Goal: Task Accomplishment & Management: Manage account settings

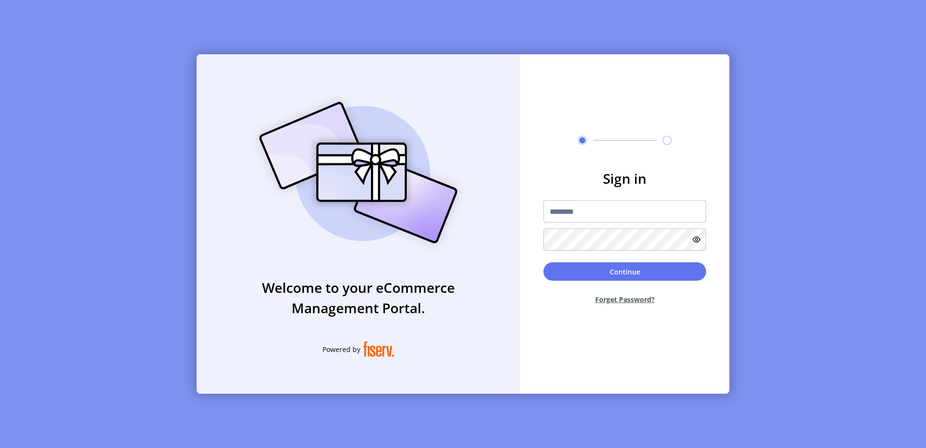
click at [585, 213] on input "text" at bounding box center [625, 211] width 163 height 22
click at [544, 262] on button "Continue" at bounding box center [625, 271] width 163 height 18
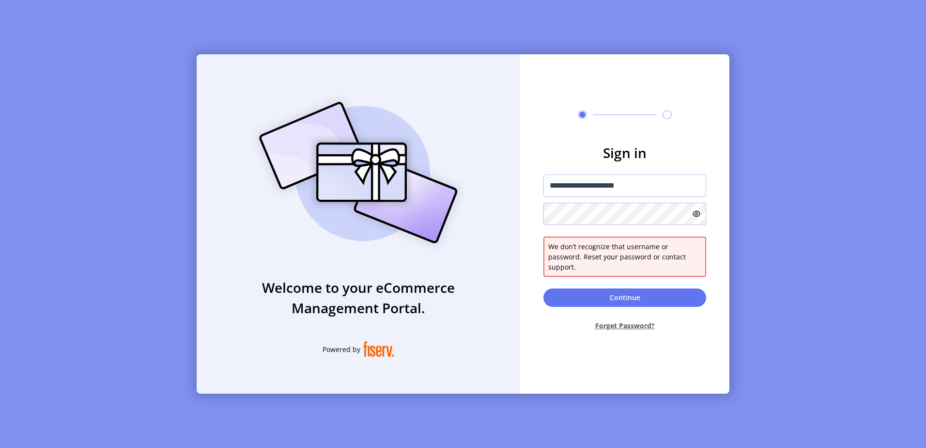
click at [697, 218] on icon at bounding box center [697, 214] width 8 height 8
drag, startPoint x: 657, startPoint y: 189, endPoint x: 442, endPoint y: 188, distance: 214.7
click at [442, 188] on div "**********" at bounding box center [463, 223] width 533 height 339
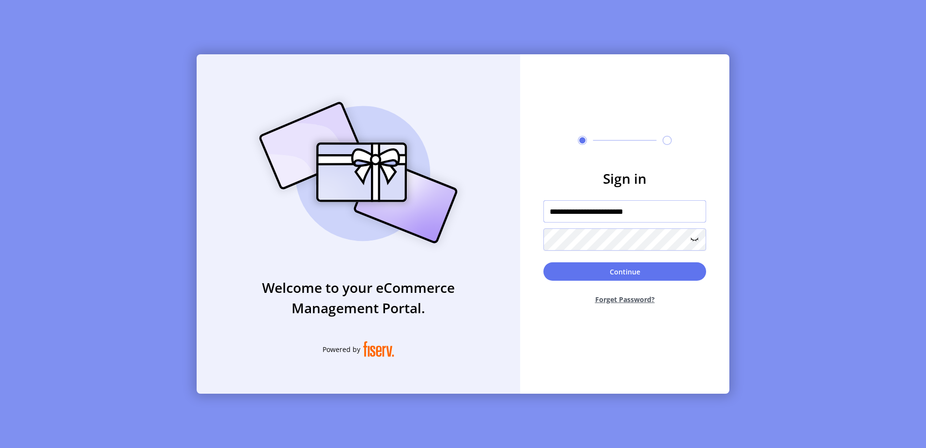
type input "**********"
click at [544, 262] on button "Continue" at bounding box center [625, 271] width 163 height 18
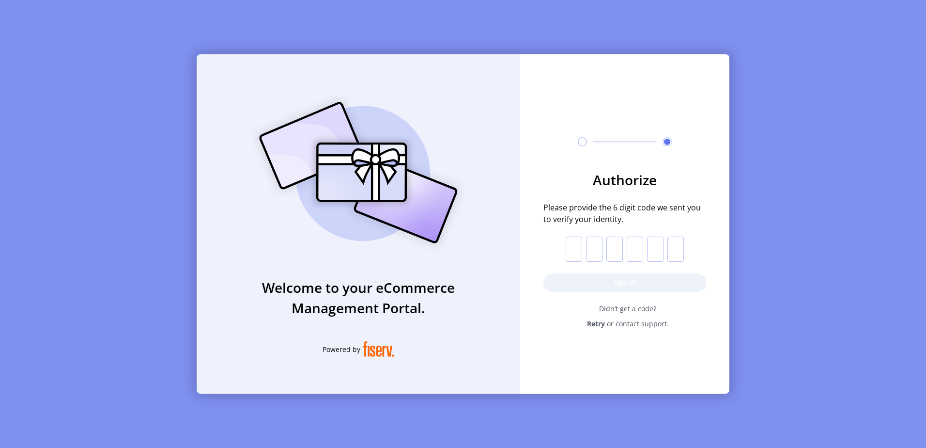
drag, startPoint x: 565, startPoint y: 252, endPoint x: 571, endPoint y: 249, distance: 6.7
click at [571, 249] on form "Authorize Please provide the 6 digit code we sent you to verify your identity. …" at bounding box center [624, 249] width 209 height 159
click at [571, 249] on input "text" at bounding box center [574, 248] width 16 height 25
paste input "*"
type input "*"
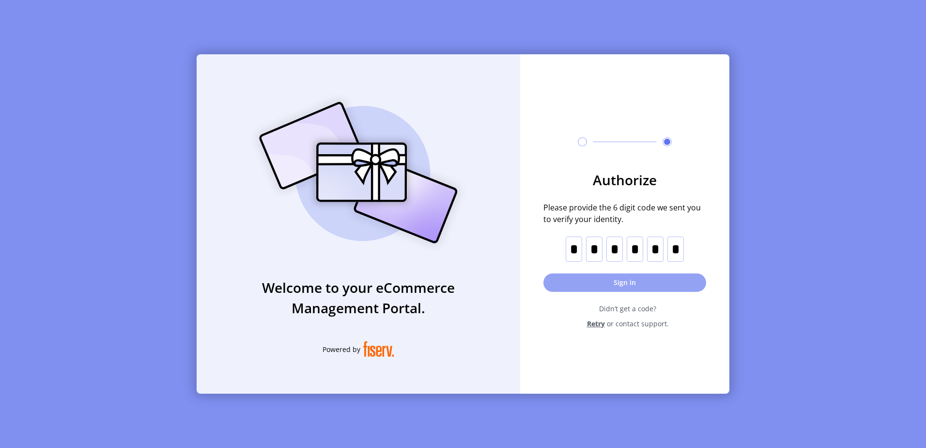
click at [619, 283] on button "Sign in" at bounding box center [625, 282] width 163 height 18
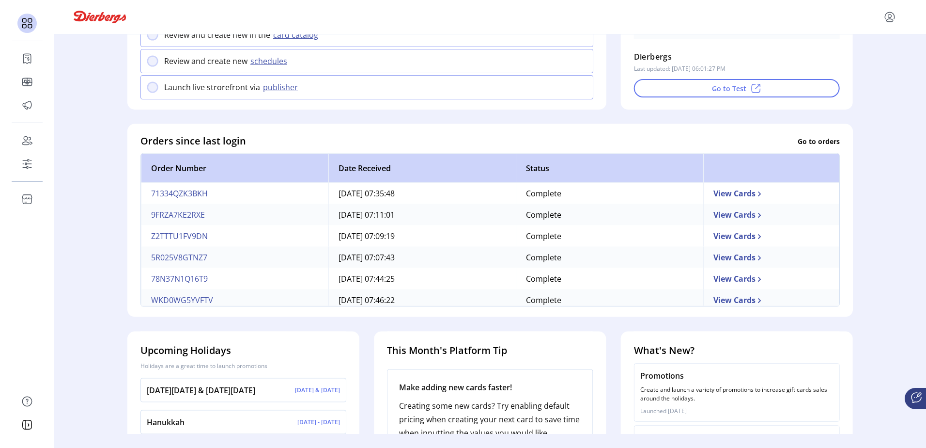
scroll to position [194, 0]
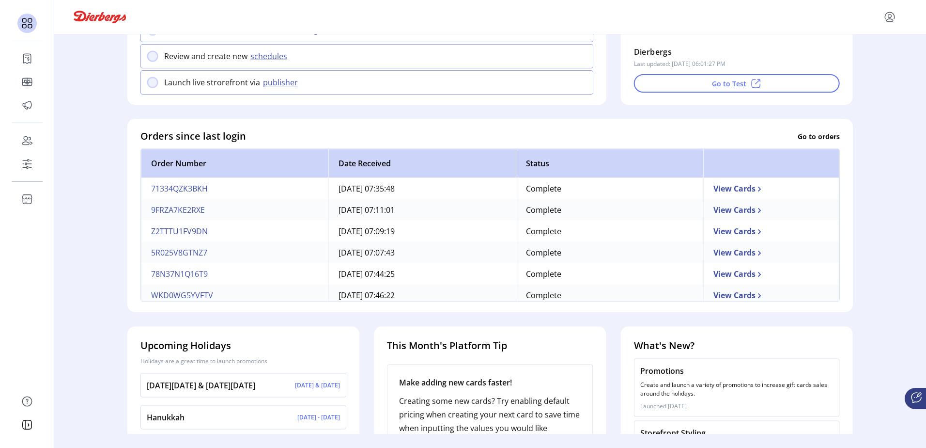
click at [748, 193] on td "View Cards" at bounding box center [772, 188] width 136 height 21
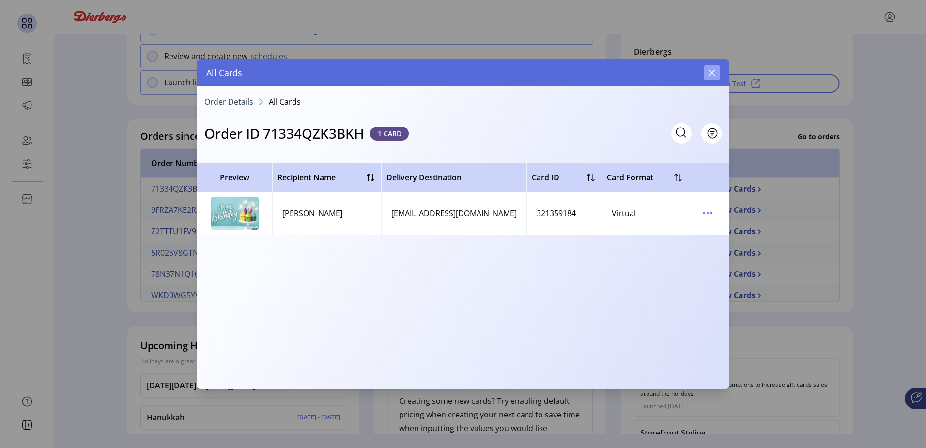
click at [713, 73] on icon "button" at bounding box center [712, 73] width 6 height 6
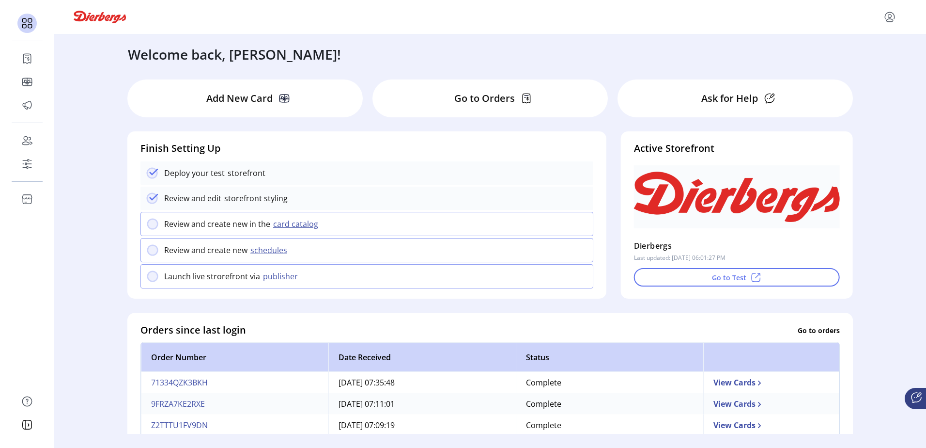
click at [467, 113] on div "Go to Orders" at bounding box center [490, 98] width 235 height 38
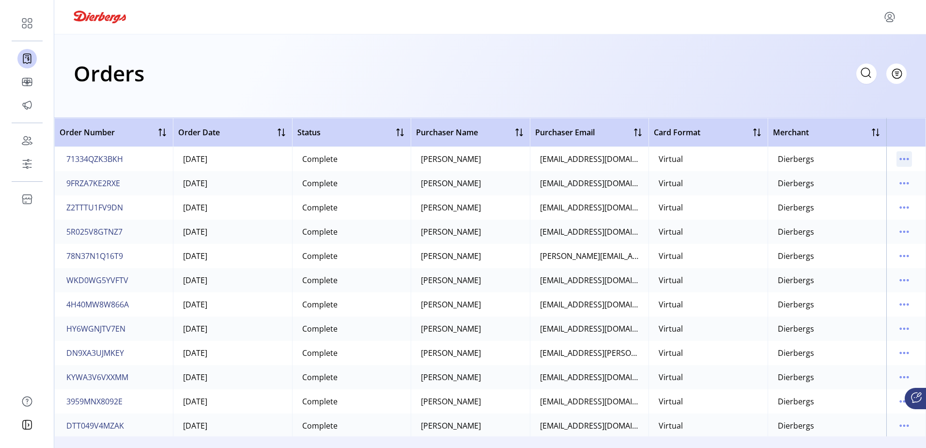
click at [898, 157] on icon "menu" at bounding box center [905, 159] width 16 height 16
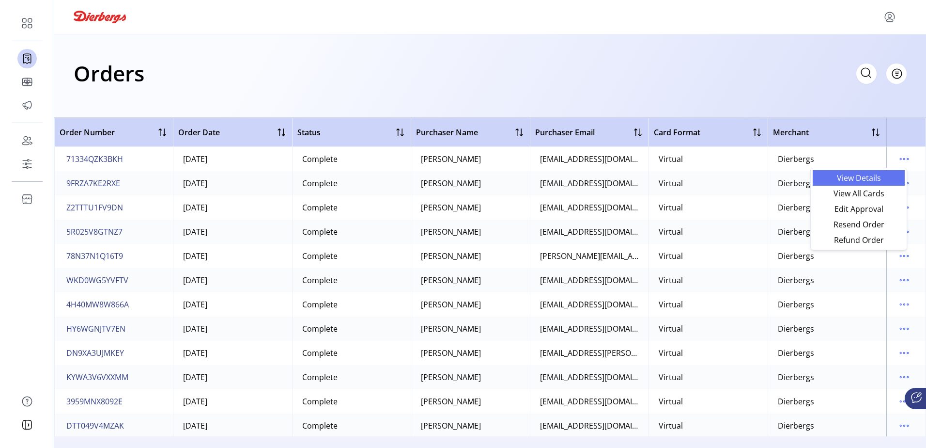
click at [893, 176] on span "View Details" at bounding box center [859, 178] width 80 height 8
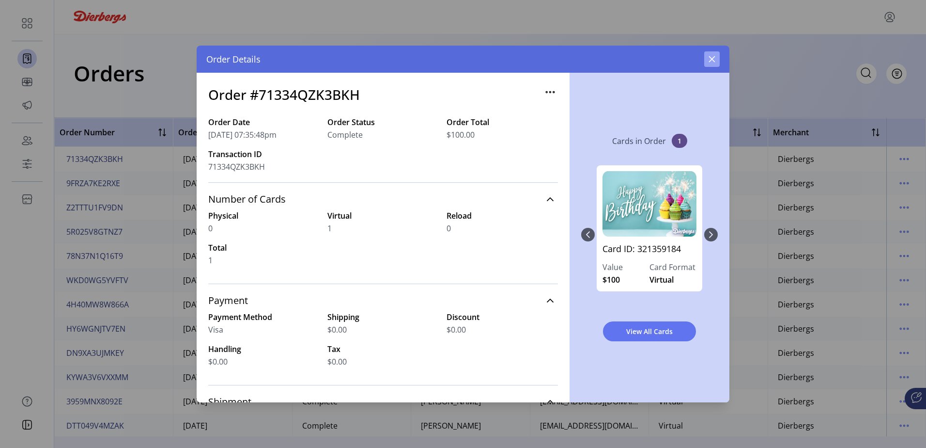
click at [716, 53] on button "button" at bounding box center [713, 59] width 16 height 16
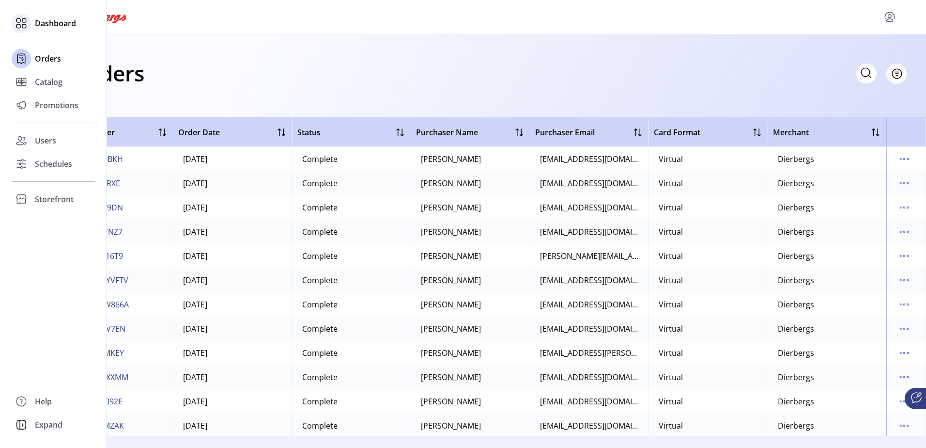
click at [36, 26] on span "Dashboard" at bounding box center [55, 23] width 41 height 12
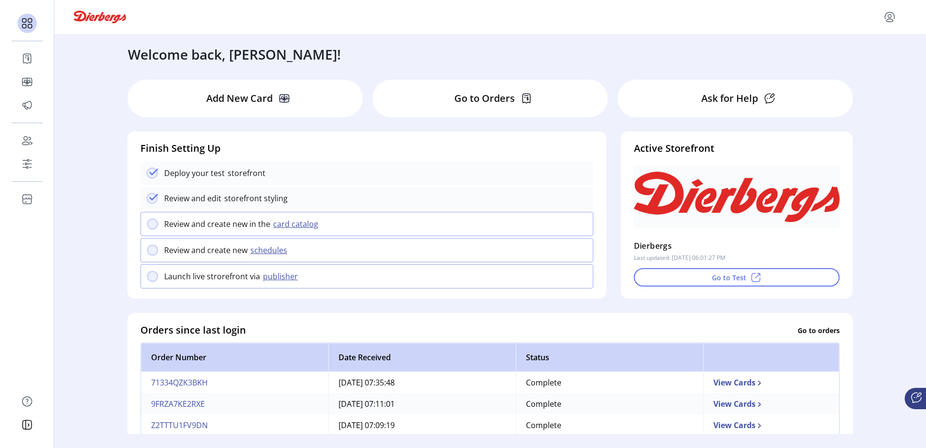
click at [653, 7] on div at bounding box center [490, 17] width 872 height 34
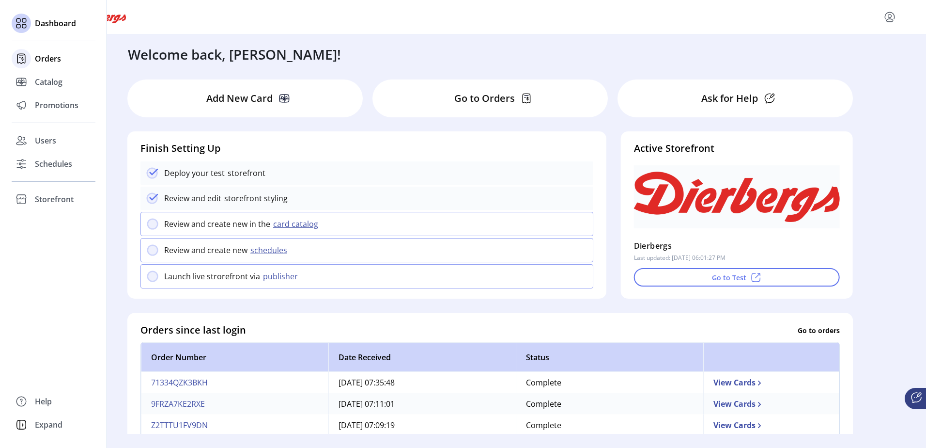
click at [27, 50] on div at bounding box center [21, 58] width 19 height 19
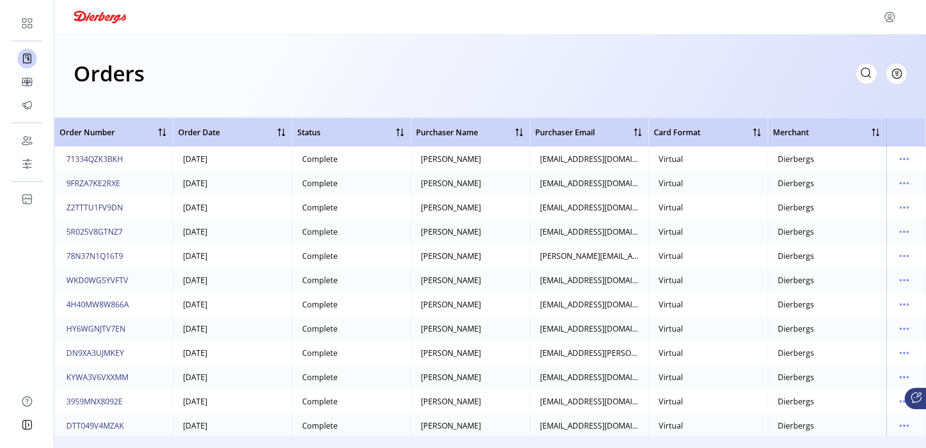
click at [851, 77] on div "Orders Filter Focused All Orders" at bounding box center [490, 73] width 833 height 34
click at [864, 72] on icon at bounding box center [867, 73] width 16 height 16
click at [898, 68] on span "Filter" at bounding box center [891, 73] width 16 height 10
click at [839, 77] on icon at bounding box center [846, 73] width 16 height 16
click at [893, 71] on button "Filter" at bounding box center [886, 73] width 41 height 20
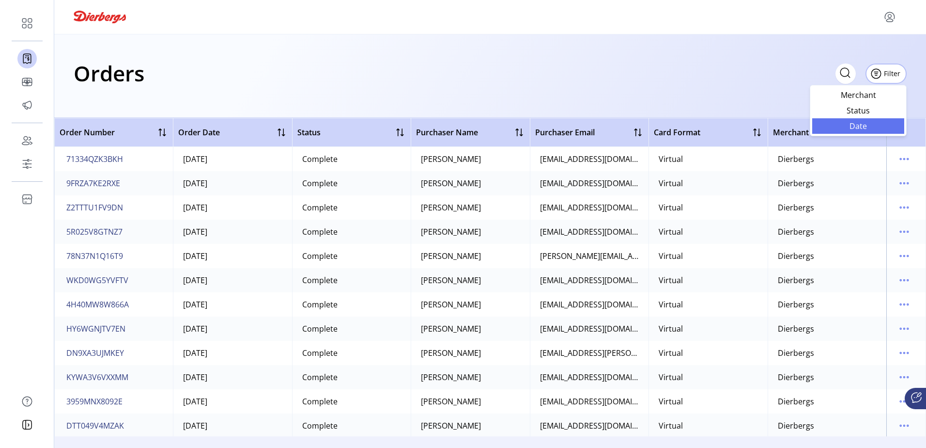
click at [852, 126] on span "Date" at bounding box center [858, 126] width 80 height 8
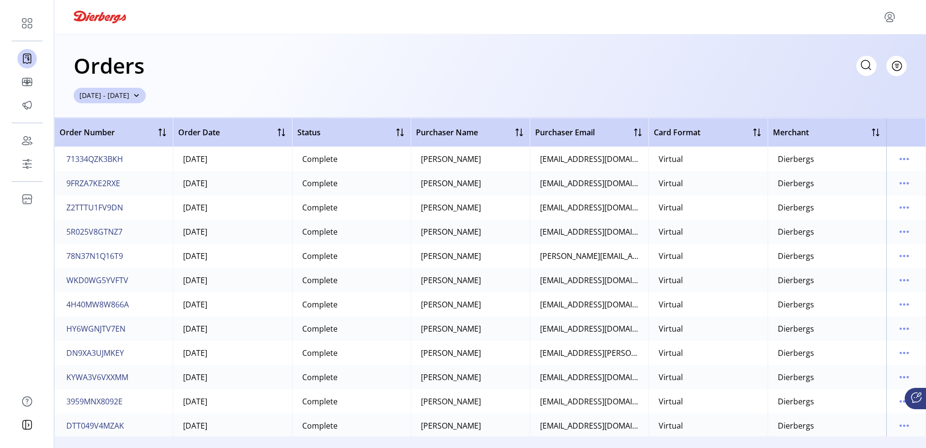
click at [140, 95] on span "button" at bounding box center [136, 95] width 7 height 7
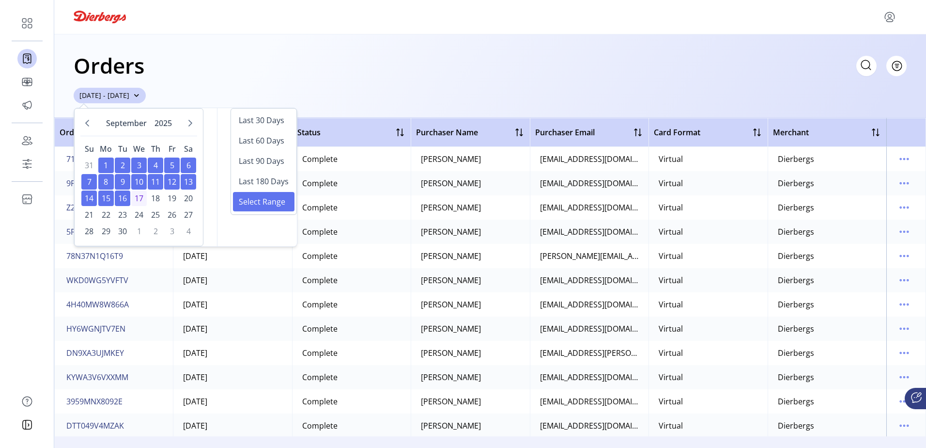
click at [140, 95] on span "button" at bounding box center [136, 95] width 7 height 7
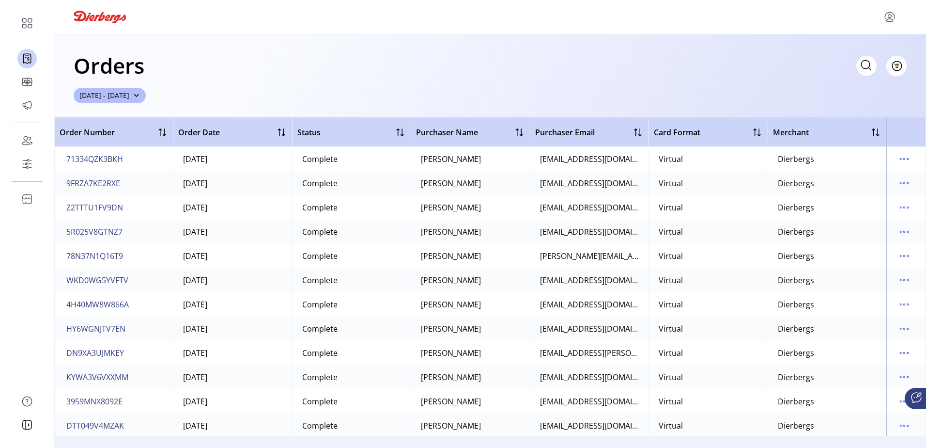
click at [909, 63] on div "Orders Filter Focused All Orders [DATE] - [DATE]" at bounding box center [490, 75] width 872 height 83
click at [900, 63] on span "Filter" at bounding box center [891, 66] width 16 height 10
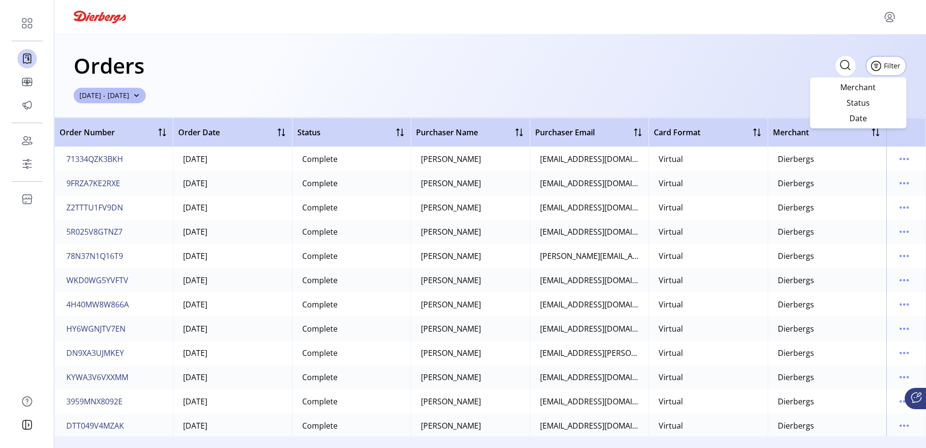
click at [880, 78] on div "Merchant Status Date" at bounding box center [858, 102] width 97 height 51
click at [882, 86] on span "Merchant" at bounding box center [858, 87] width 80 height 8
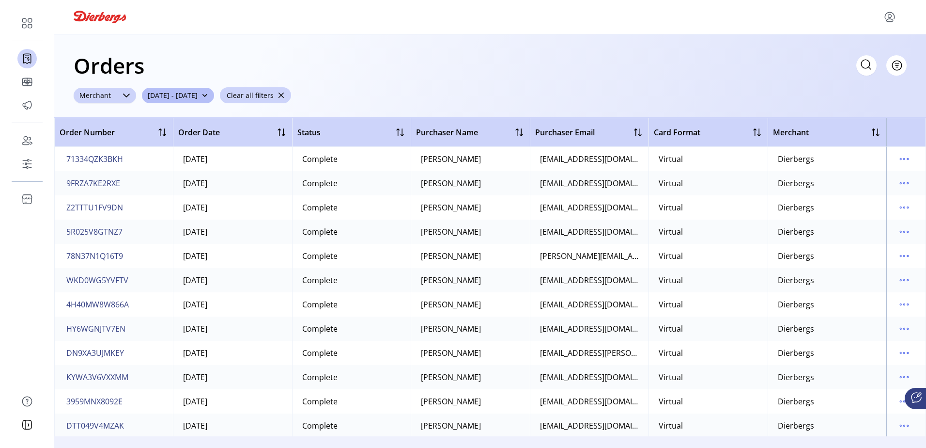
click at [113, 96] on div "Merchant" at bounding box center [95, 96] width 43 height 16
drag, startPoint x: 333, startPoint y: 49, endPoint x: 379, endPoint y: 55, distance: 46.8
click at [334, 49] on div "Orders Filter Focused All Orders" at bounding box center [490, 65] width 833 height 34
click at [861, 72] on icon at bounding box center [867, 65] width 16 height 16
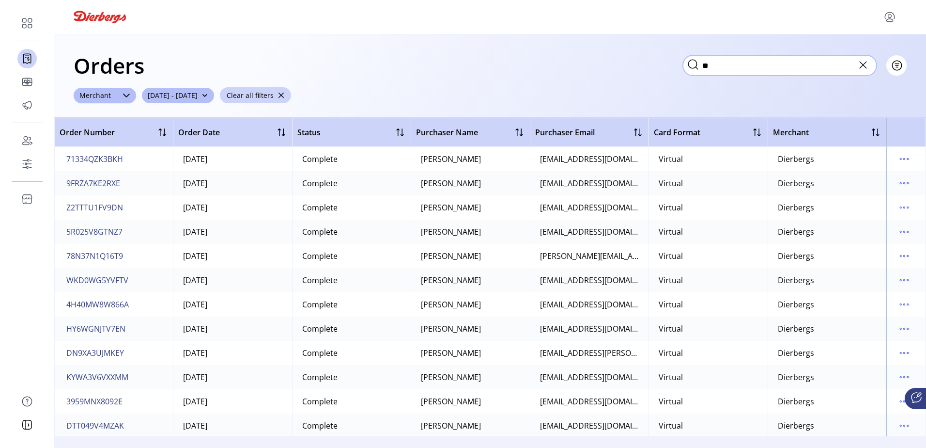
type input "*"
click at [864, 68] on input "text" at bounding box center [780, 65] width 194 height 20
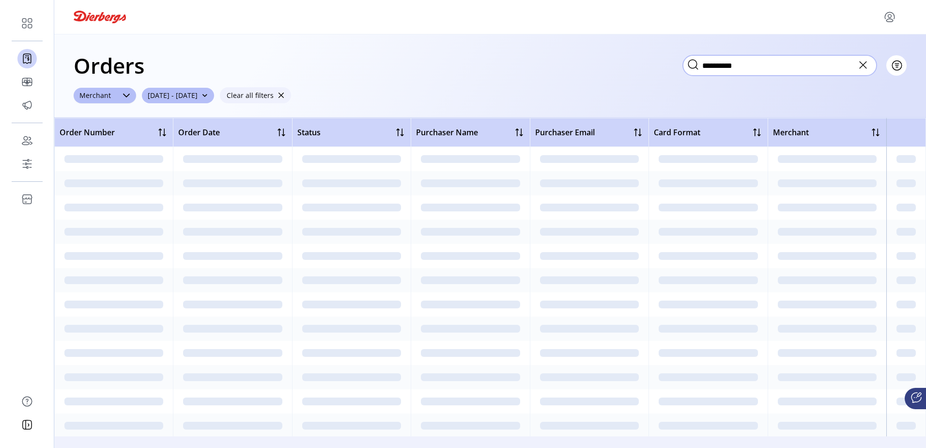
type input "**********"
click at [284, 96] on span "button" at bounding box center [281, 95] width 7 height 7
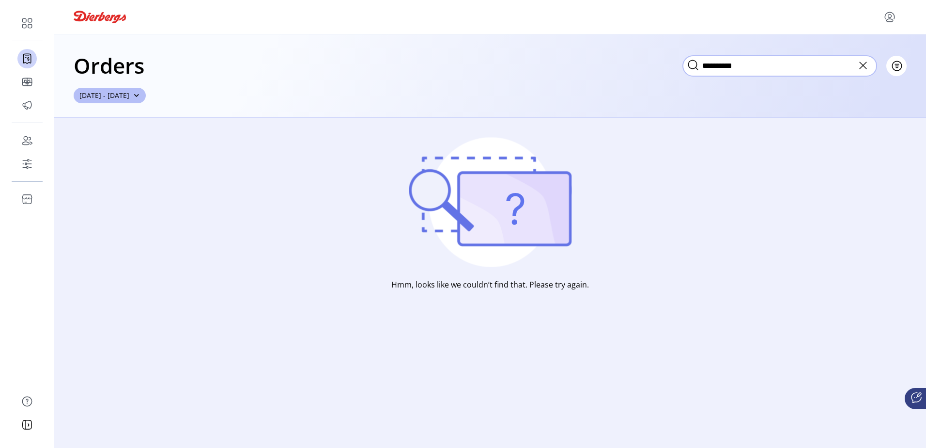
click at [790, 75] on input "**********" at bounding box center [780, 66] width 194 height 20
click at [146, 99] on button "[DATE] - [DATE]" at bounding box center [110, 96] width 72 height 16
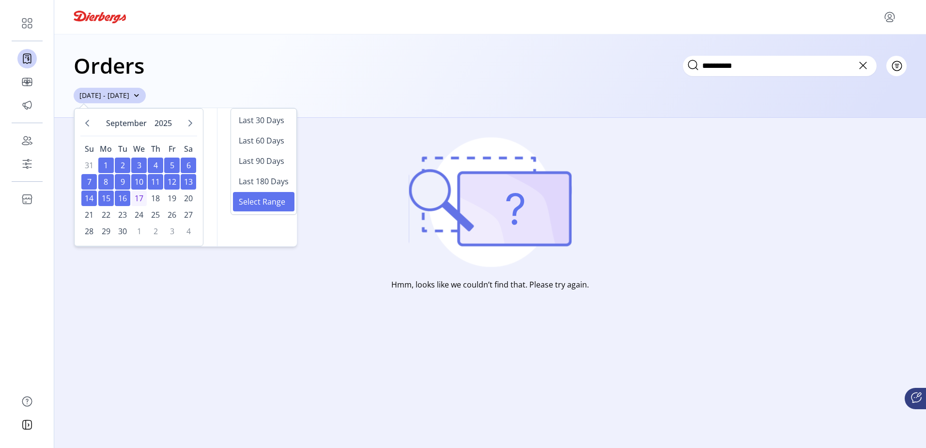
click at [146, 101] on button "[DATE] - [DATE]" at bounding box center [110, 96] width 72 height 16
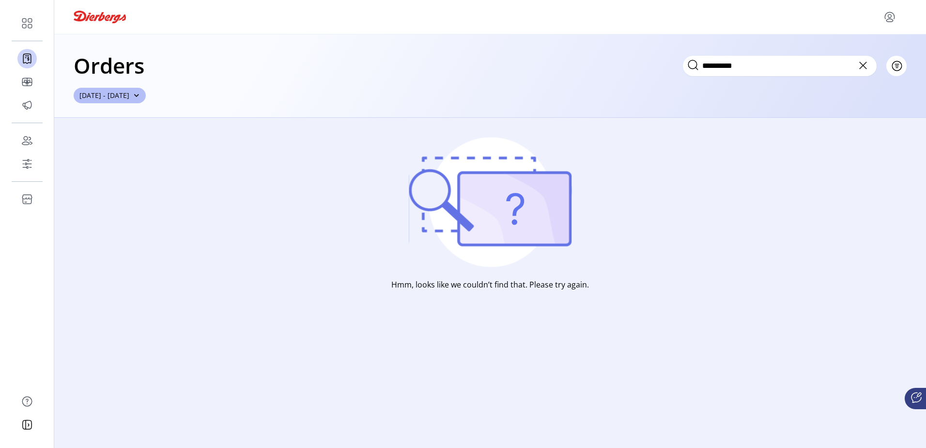
click at [863, 69] on icon at bounding box center [864, 66] width 16 height 16
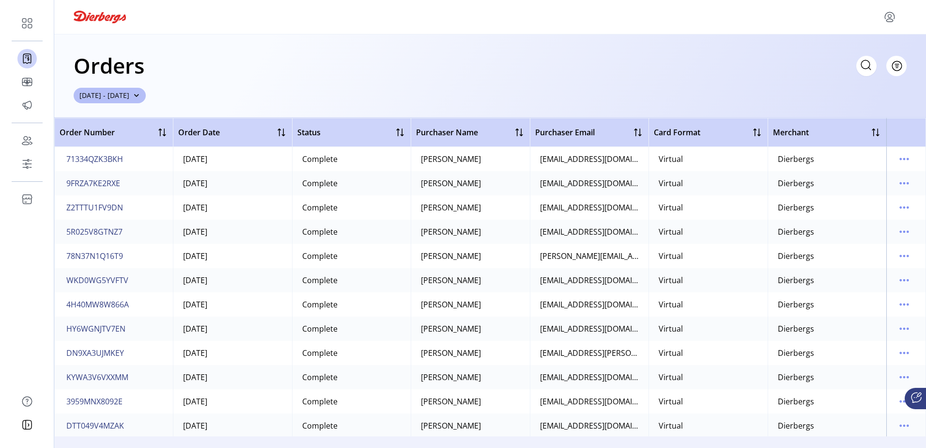
click at [138, 80] on h1 "Orders" at bounding box center [109, 65] width 71 height 34
click at [93, 87] on div "Orders Filter Focused All Orders [DATE] - [DATE]" at bounding box center [490, 75] width 872 height 83
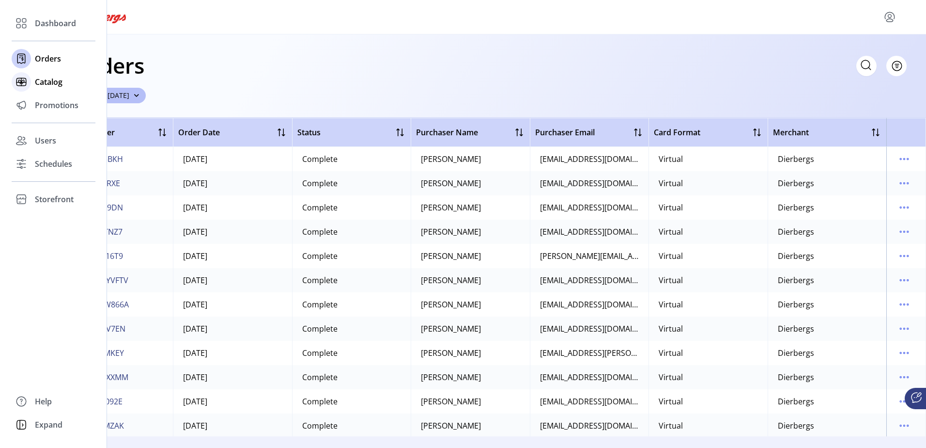
click at [31, 80] on div "Catalog" at bounding box center [54, 81] width 84 height 23
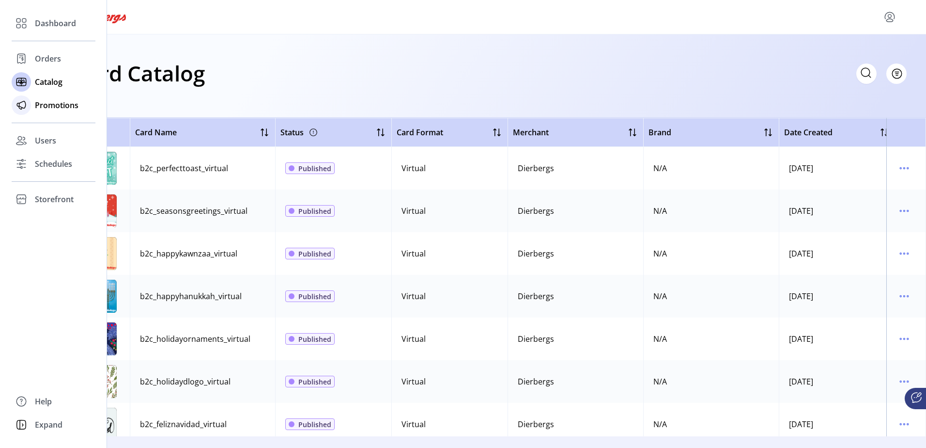
click at [29, 100] on div at bounding box center [21, 104] width 19 height 19
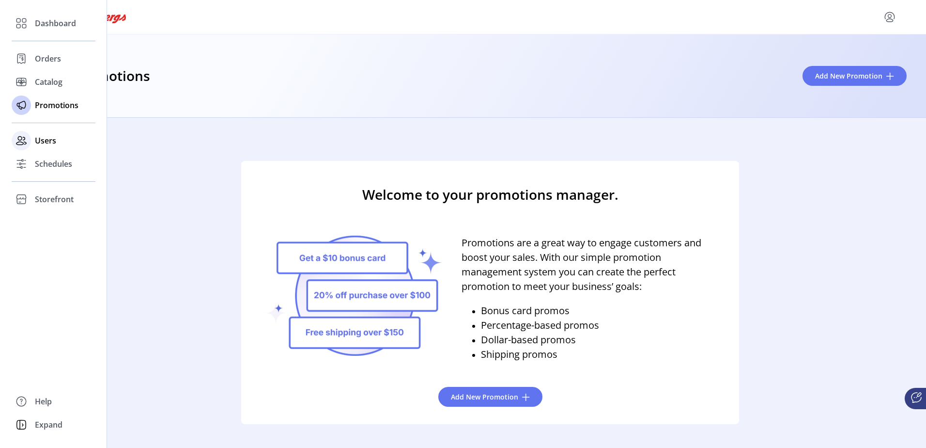
click at [19, 136] on icon at bounding box center [22, 141] width 16 height 16
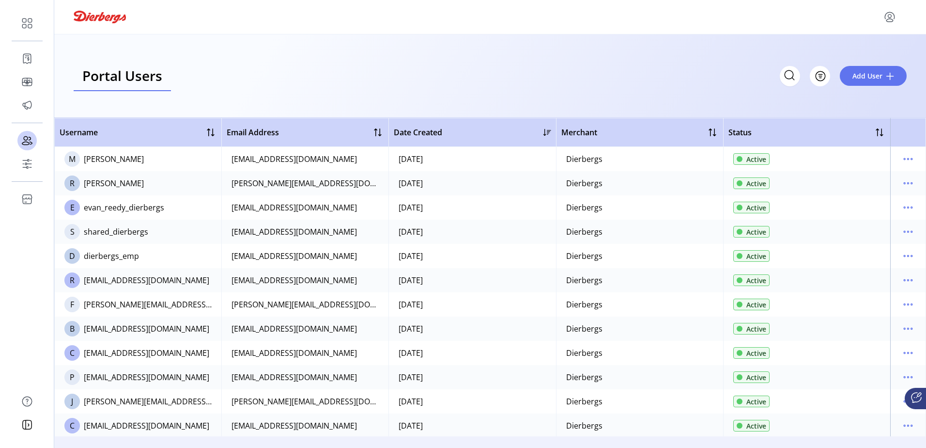
scroll to position [99, 0]
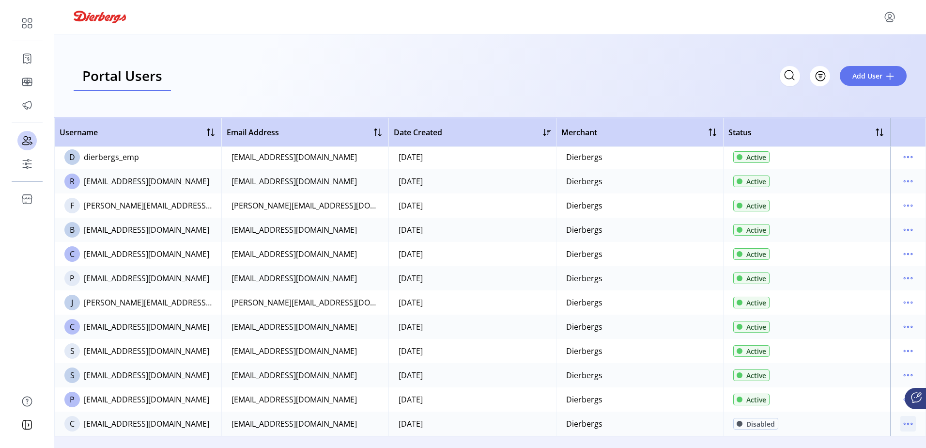
click at [901, 422] on icon "menu" at bounding box center [909, 424] width 16 height 16
click at [458, 56] on div "Portal Users Storefront Users Filter Add User" at bounding box center [490, 75] width 872 height 83
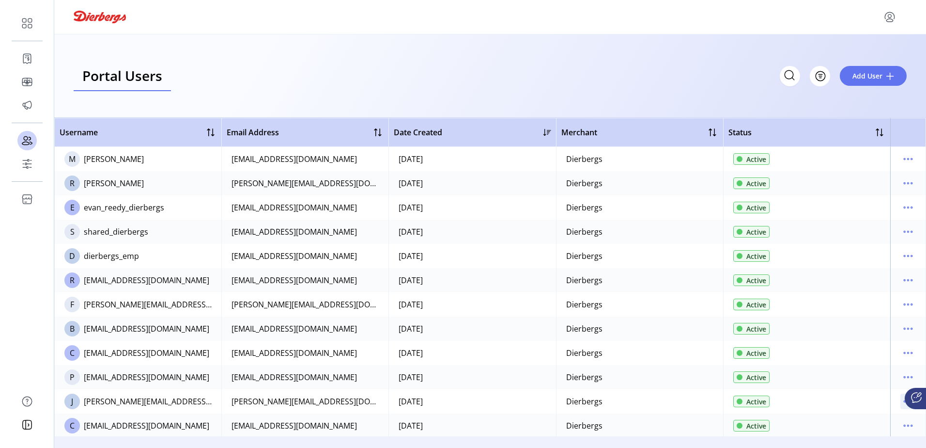
click at [901, 399] on icon "menu" at bounding box center [909, 401] width 16 height 16
click at [871, 383] on span "Disable User" at bounding box center [863, 384] width 80 height 8
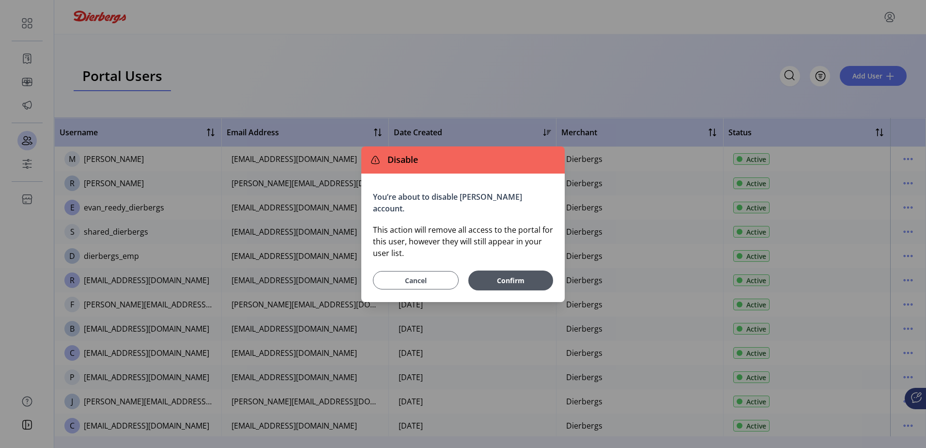
click at [426, 275] on span "Cancel" at bounding box center [416, 280] width 62 height 10
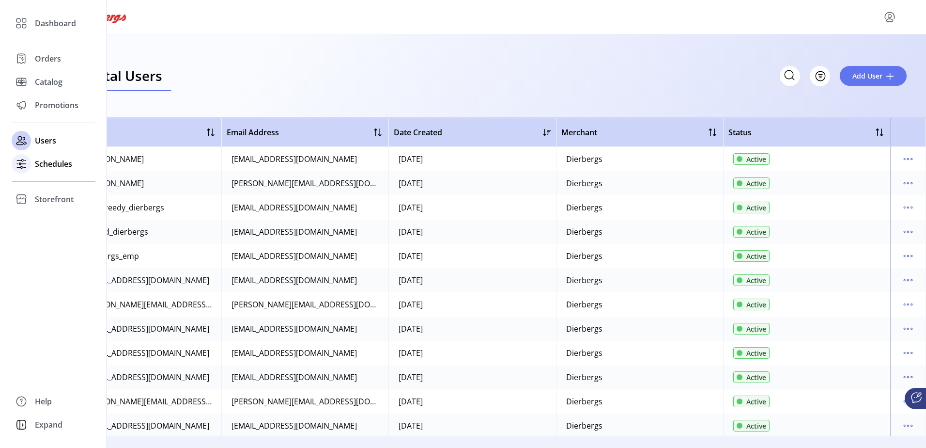
click at [23, 161] on icon at bounding box center [22, 164] width 16 height 16
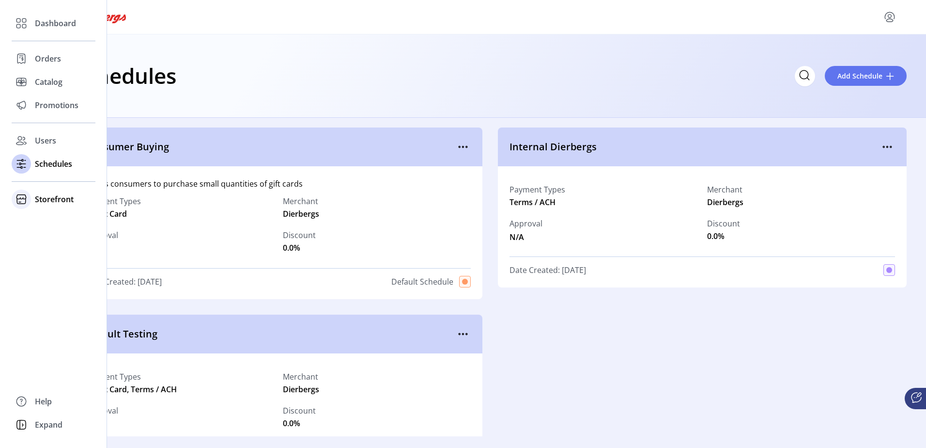
click at [27, 206] on icon at bounding box center [22, 199] width 16 height 16
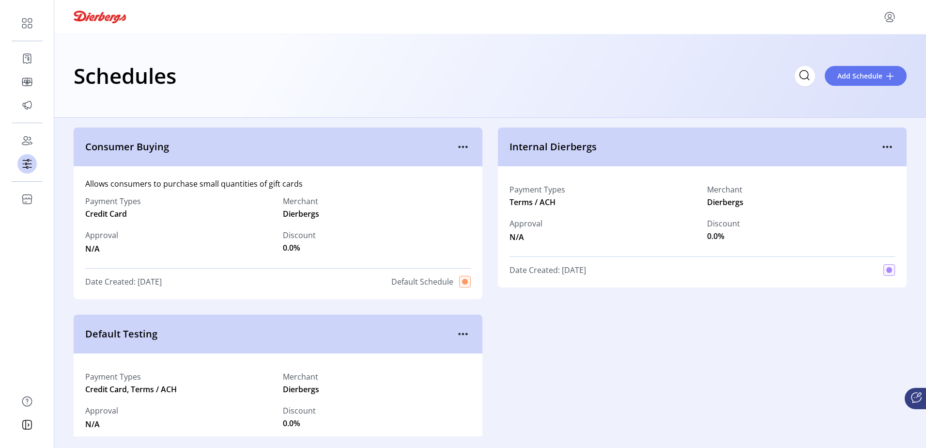
click at [677, 347] on div "Consumer Buying Allows consumers to purchase small quantities of gift cards Pay…" at bounding box center [490, 300] width 833 height 347
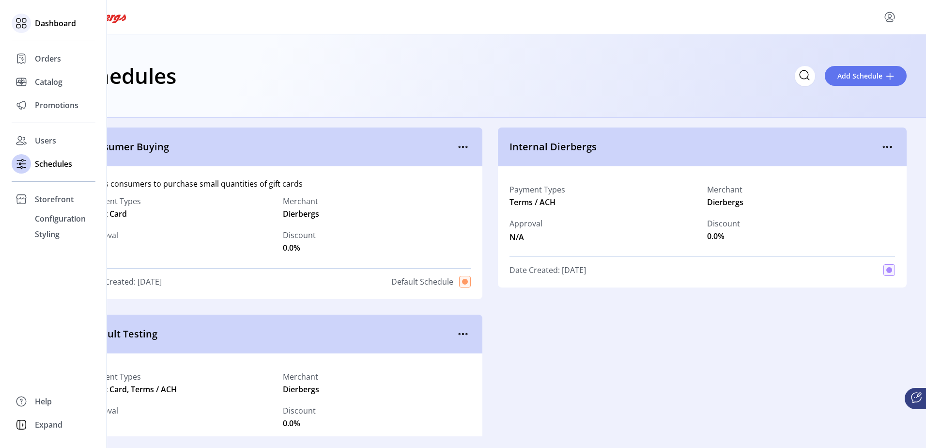
click at [27, 25] on icon at bounding box center [22, 24] width 16 height 16
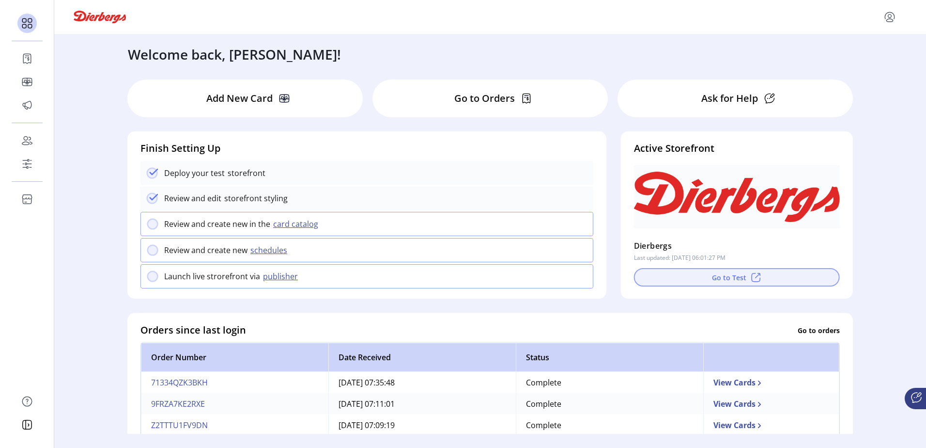
click at [729, 276] on button "Go to Test" at bounding box center [737, 277] width 206 height 18
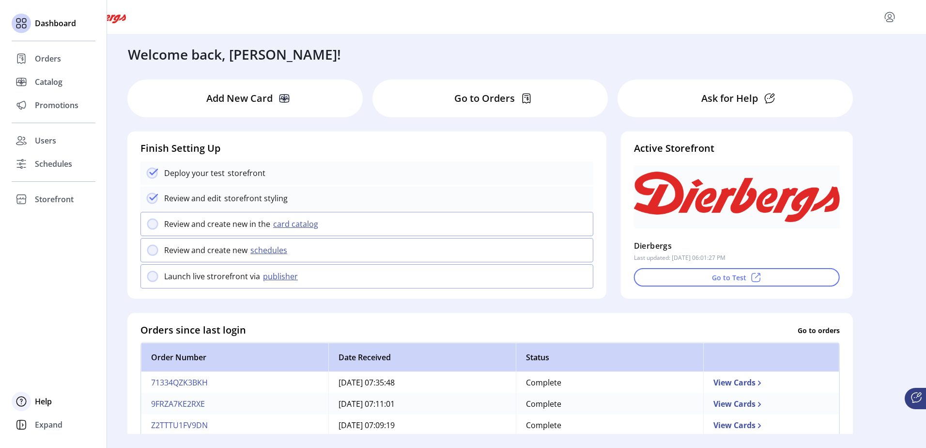
click at [39, 394] on div "Help" at bounding box center [54, 401] width 84 height 23
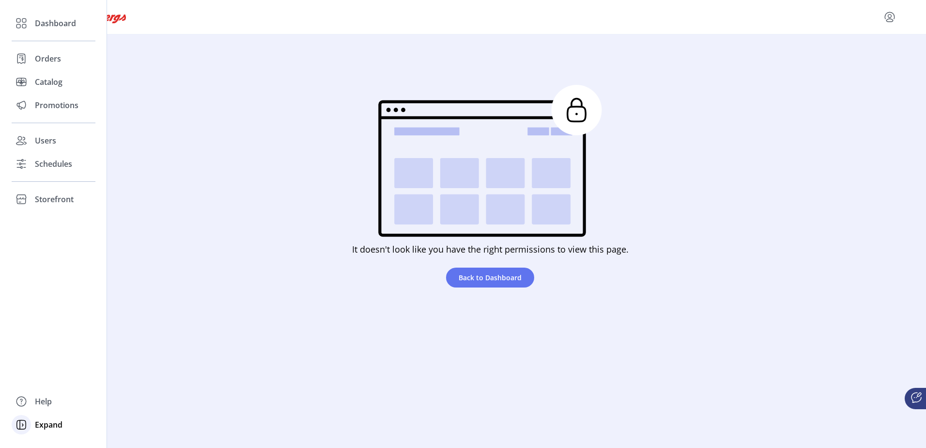
click at [35, 423] on span "Expand" at bounding box center [49, 425] width 28 height 12
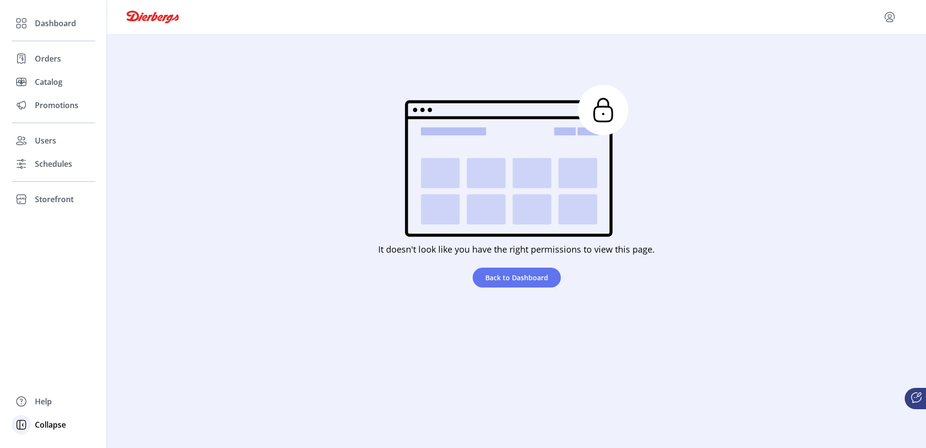
click at [20, 427] on icon at bounding box center [22, 425] width 16 height 16
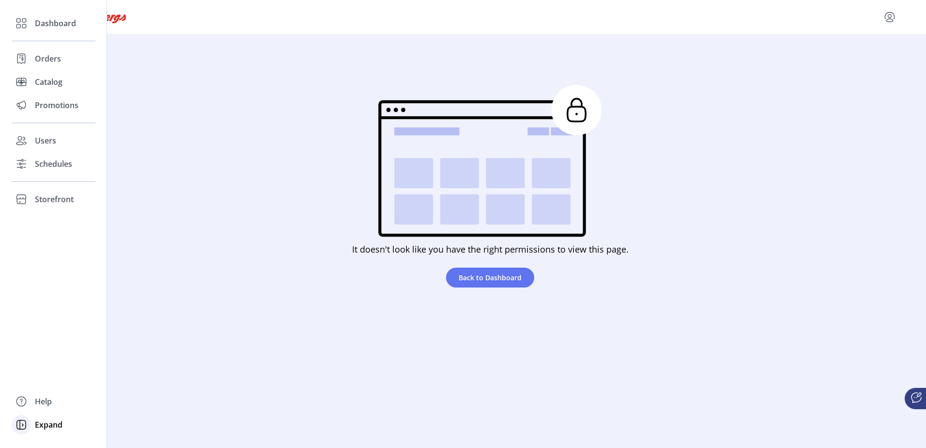
click at [26, 420] on icon at bounding box center [22, 425] width 16 height 16
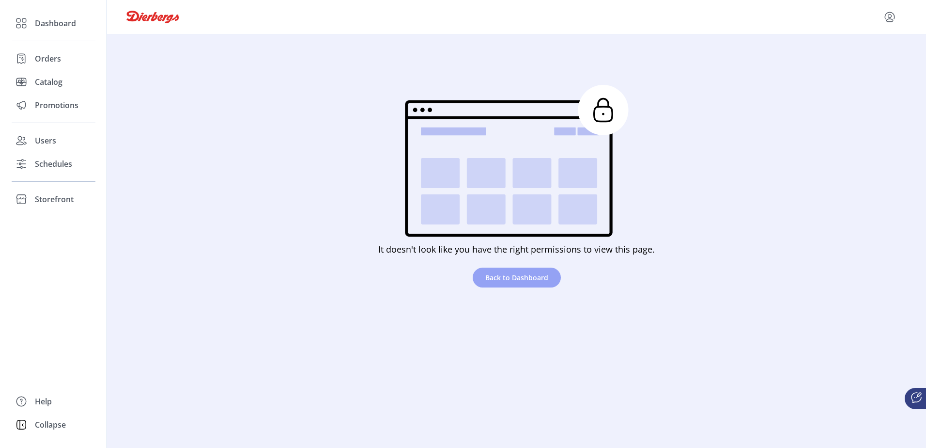
click at [530, 276] on span "Back to Dashboard" at bounding box center [517, 277] width 63 height 10
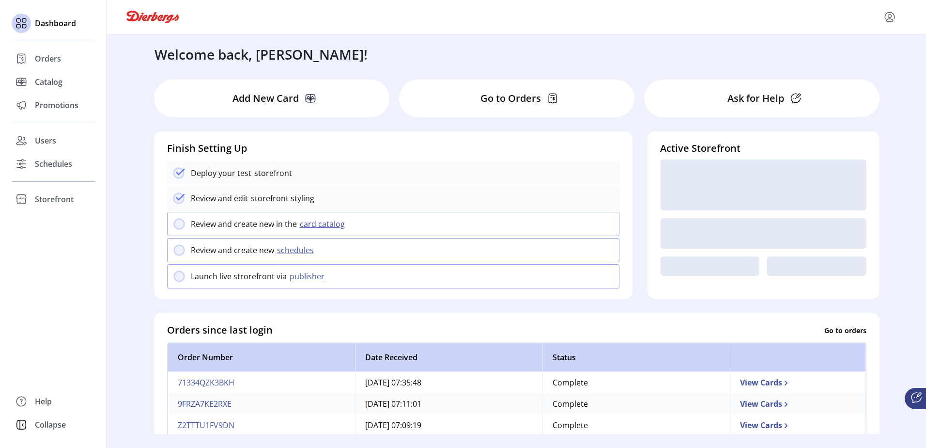
click at [791, 94] on icon at bounding box center [796, 99] width 12 height 12
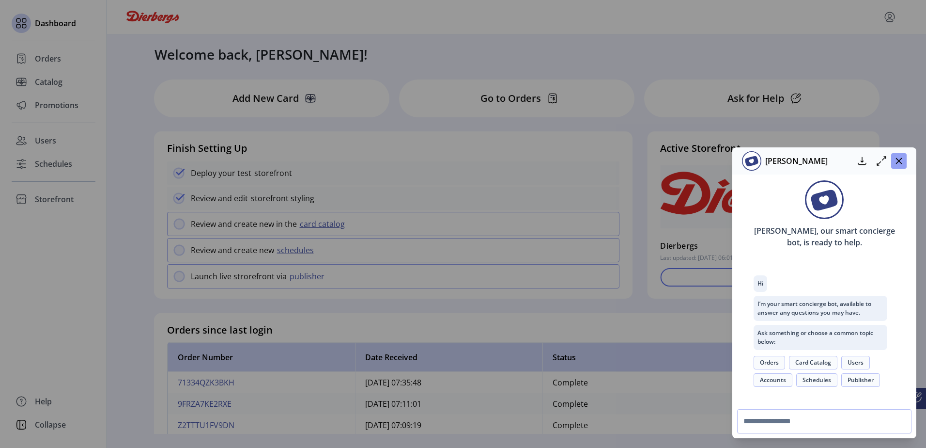
click at [894, 164] on button "button" at bounding box center [900, 161] width 16 height 16
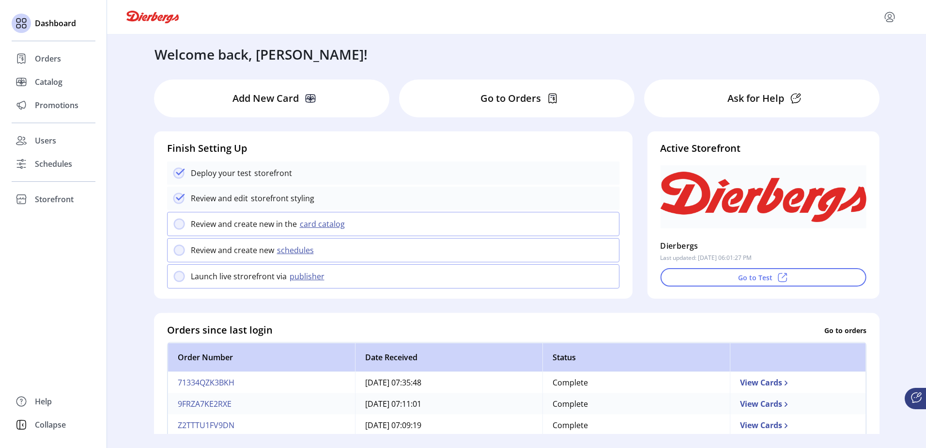
click at [916, 396] on icon at bounding box center [917, 398] width 12 height 12
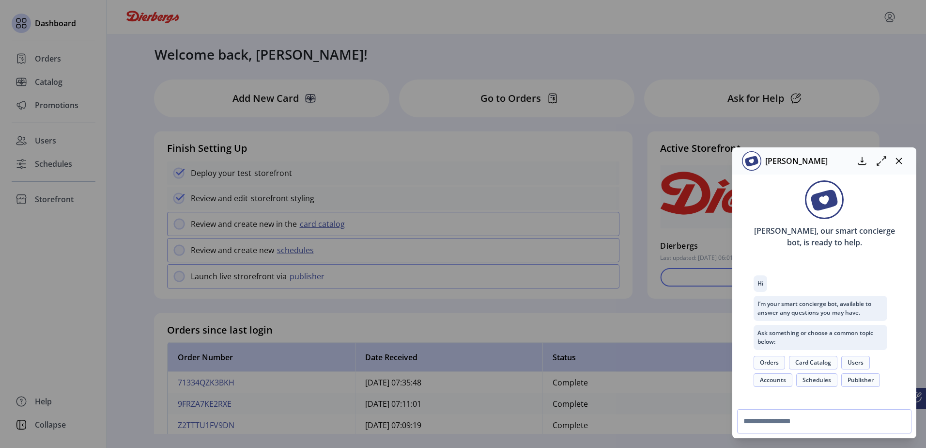
click at [758, 380] on button "Accounts" at bounding box center [773, 380] width 39 height 14
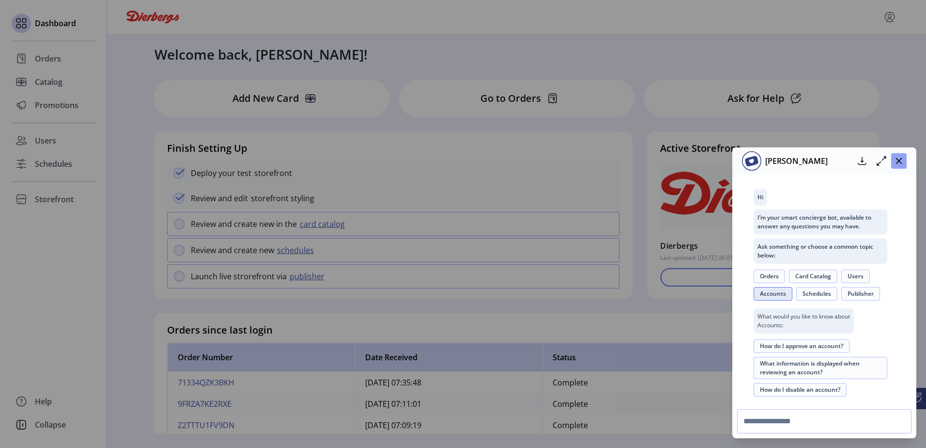
click at [894, 158] on button "button" at bounding box center [900, 161] width 16 height 16
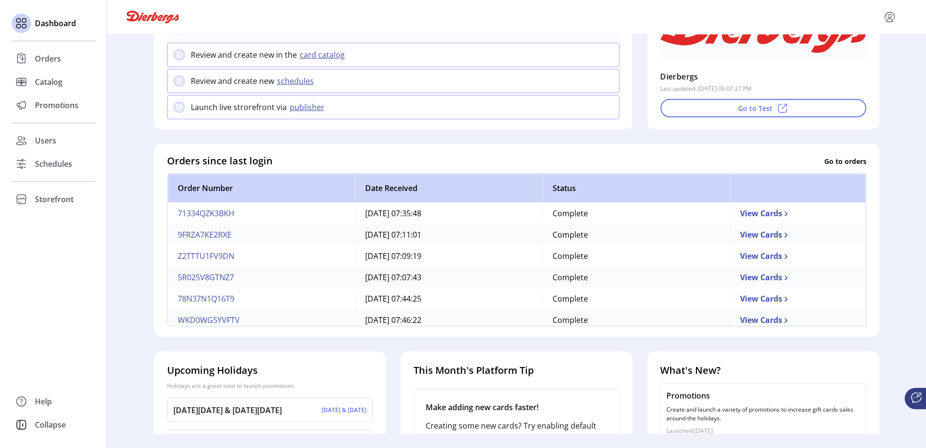
scroll to position [20, 0]
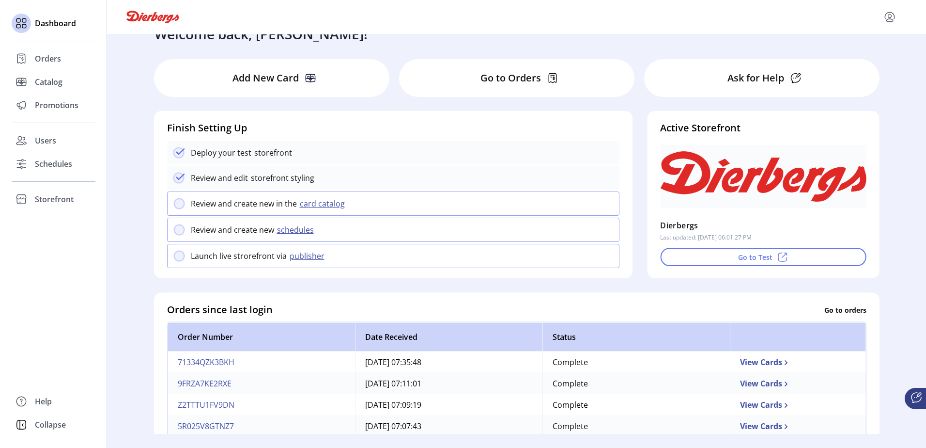
click at [277, 83] on p "Add New Card" at bounding box center [266, 78] width 66 height 15
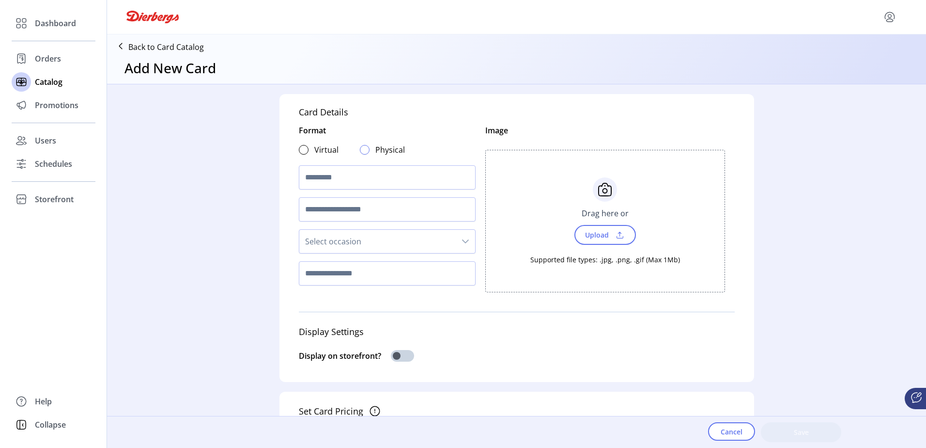
click at [360, 147] on div at bounding box center [365, 150] width 10 height 10
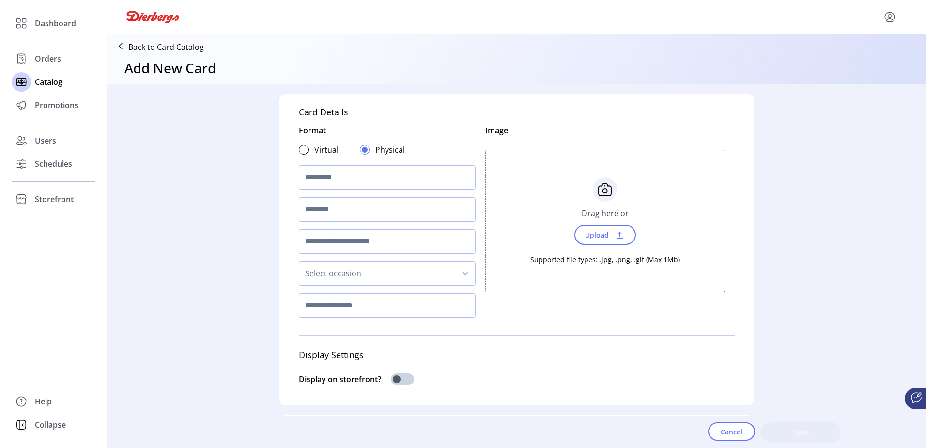
scroll to position [6, 3]
click at [302, 144] on p-radiobutton at bounding box center [304, 150] width 10 height 12
click at [123, 38] on div "Back to Card Catalog Add New Card" at bounding box center [516, 58] width 819 height 49
click at [125, 48] on icon at bounding box center [121, 46] width 16 height 16
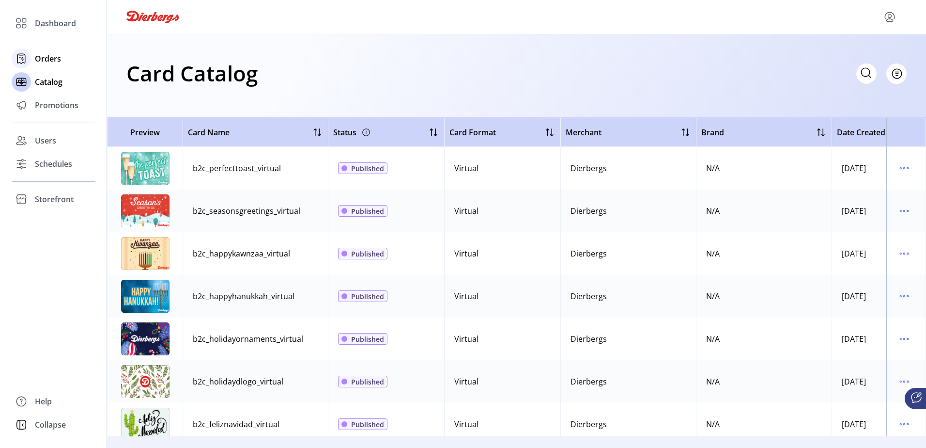
click at [40, 63] on span "Orders" at bounding box center [48, 59] width 26 height 12
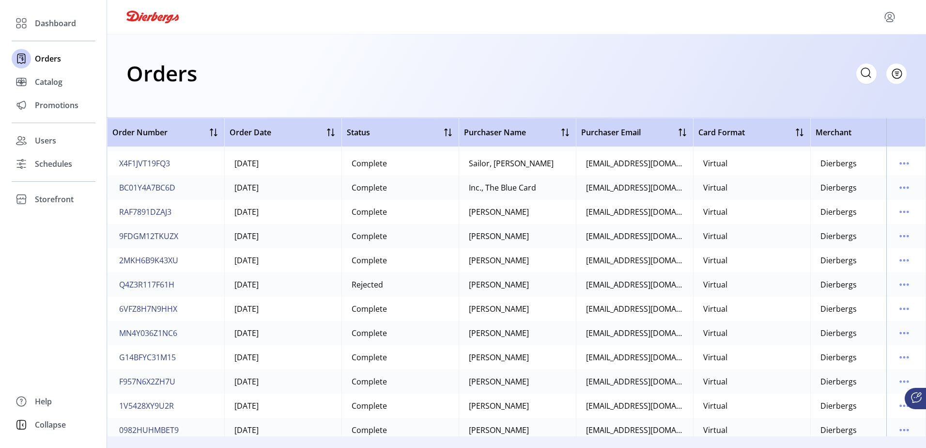
scroll to position [581, 0]
